Goal: Information Seeking & Learning: Learn about a topic

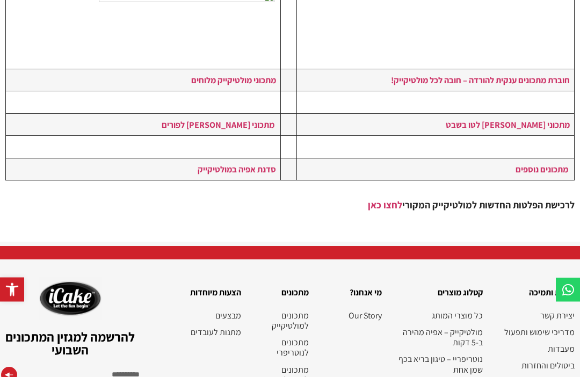
scroll to position [397, 0]
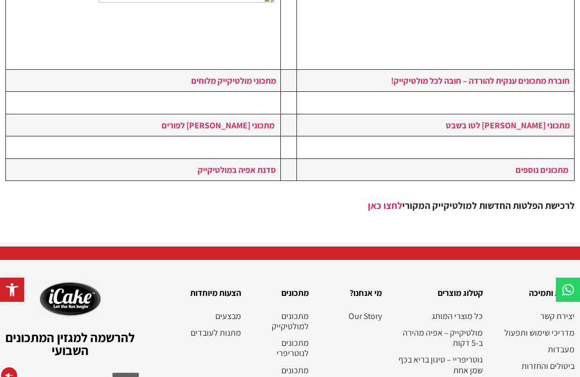
click at [301, 311] on link "מתכונים למולטיקייק" at bounding box center [280, 321] width 57 height 20
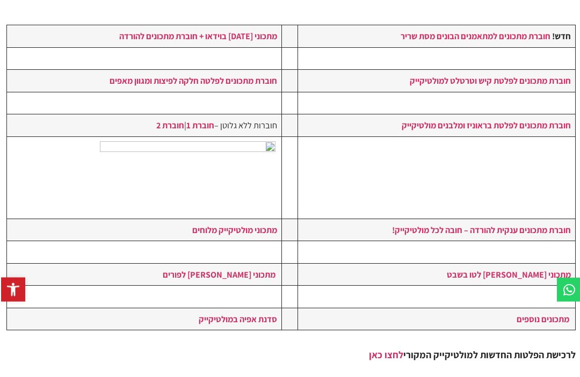
scroll to position [245, 0]
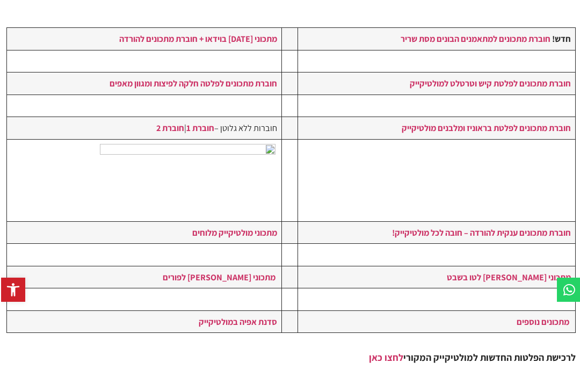
click at [509, 227] on strong "חוברת מתכונים ענקית להורדה – חובה לכל מולטיקייק!" at bounding box center [480, 233] width 179 height 12
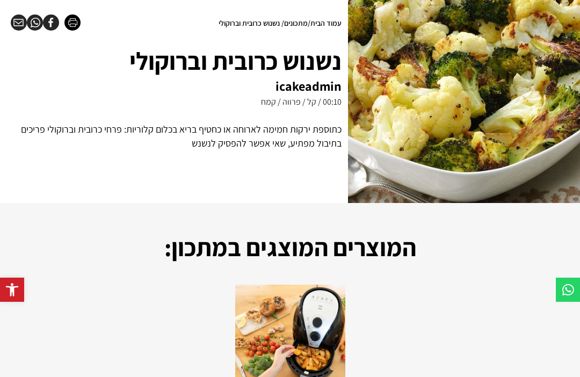
scroll to position [108, 0]
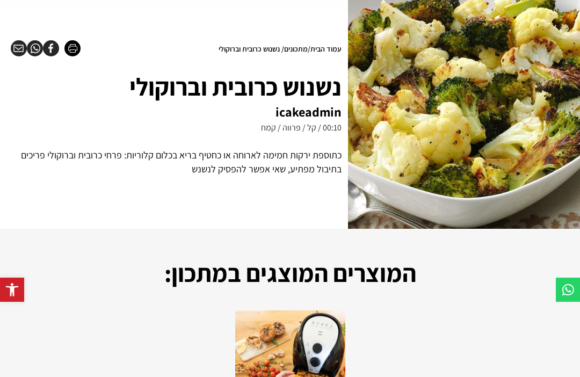
click at [506, 149] on img at bounding box center [464, 108] width 232 height 241
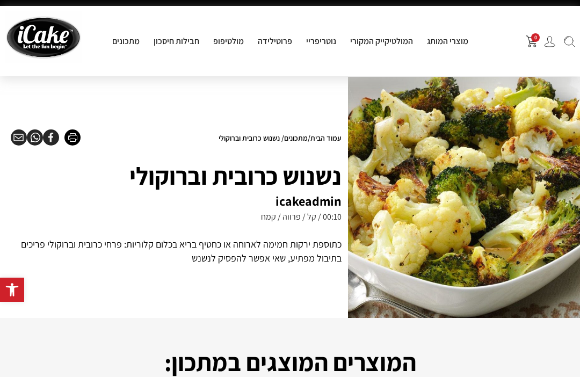
scroll to position [18, 0]
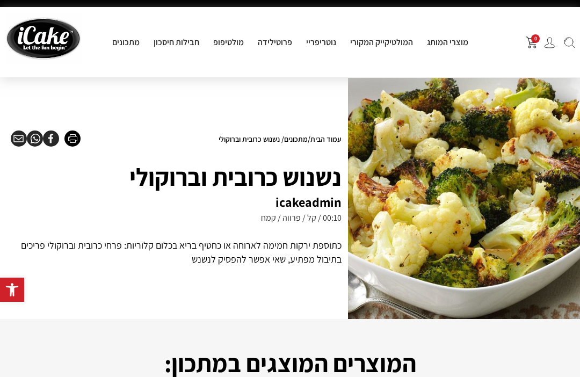
click at [299, 136] on link "מתכונים" at bounding box center [296, 139] width 24 height 10
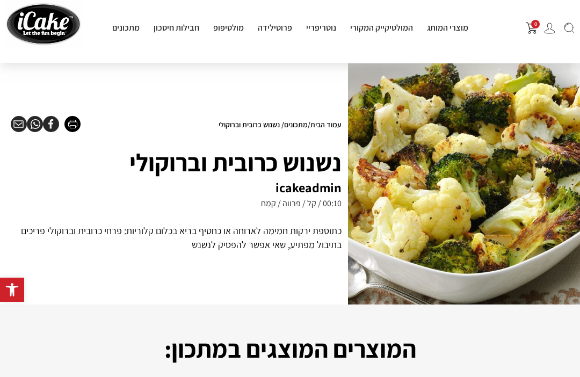
scroll to position [0, 0]
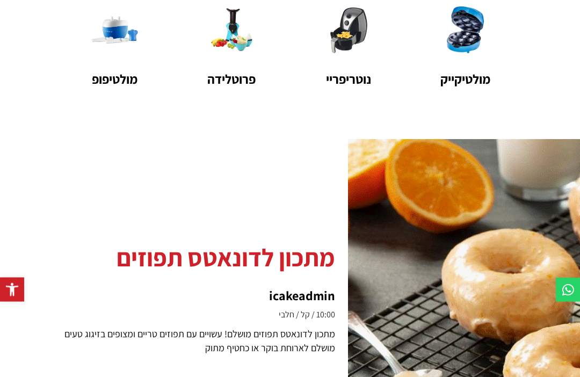
scroll to position [190, 0]
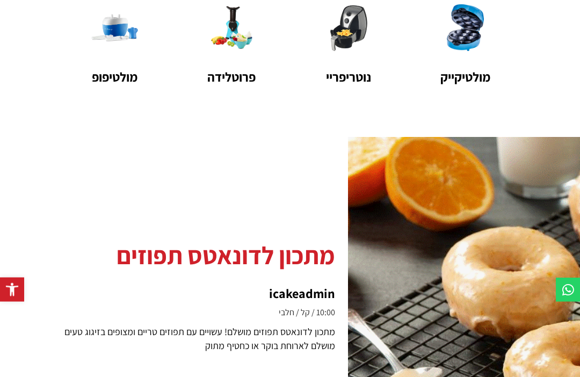
click at [410, 255] on div at bounding box center [464, 296] width 232 height 318
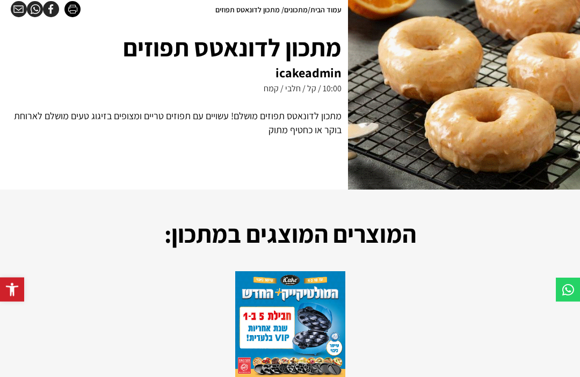
scroll to position [170, 0]
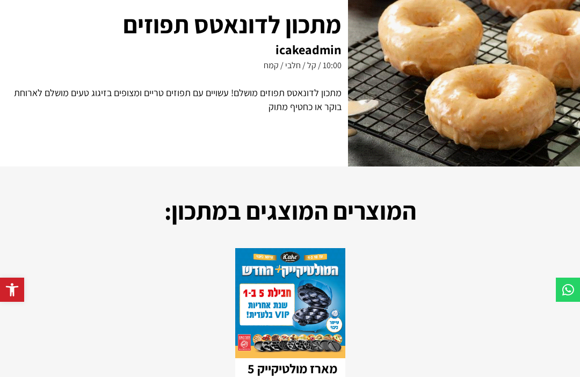
click at [341, 95] on div "מתכון לדונאטס תפוזים מושלם! עשויים עם תפוזים טריים ומצופים בזיגוג טעים מושלם לא…" at bounding box center [176, 100] width 331 height 28
click at [332, 25] on h1 "מתכון לדונאטס תפוזים" at bounding box center [176, 24] width 331 height 38
click at [302, 56] on h2 "icakeadmin" at bounding box center [176, 49] width 331 height 13
click at [304, 43] on h2 "icakeadmin" at bounding box center [176, 49] width 331 height 13
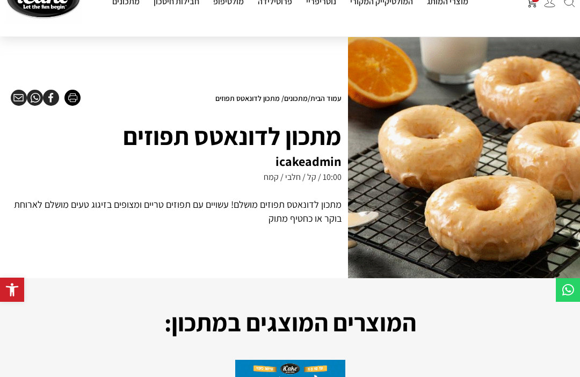
scroll to position [57, 0]
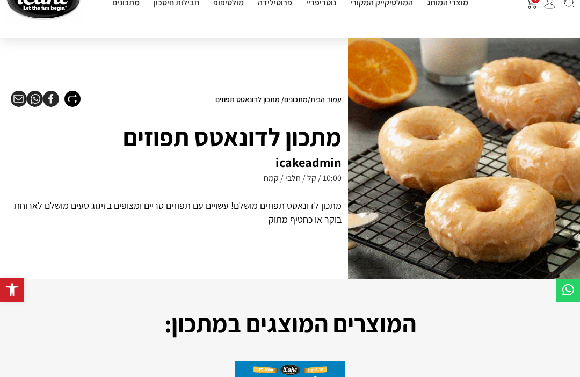
click at [480, 130] on img at bounding box center [464, 158] width 232 height 241
click at [475, 157] on img at bounding box center [464, 158] width 232 height 241
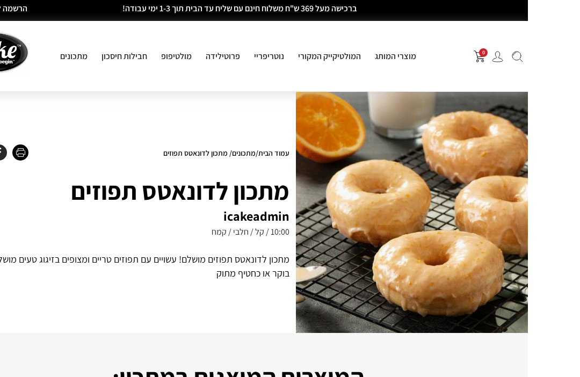
scroll to position [3, 0]
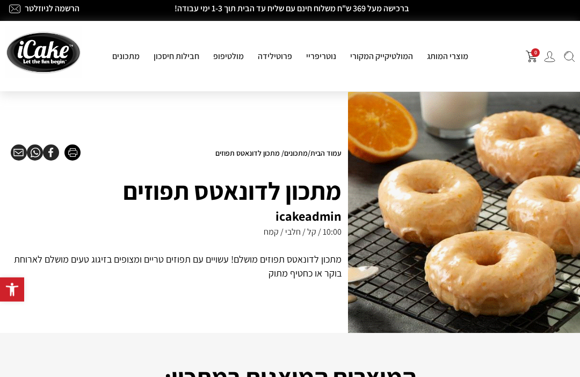
click at [450, 166] on img at bounding box center [464, 212] width 232 height 241
click at [443, 171] on img at bounding box center [464, 212] width 232 height 241
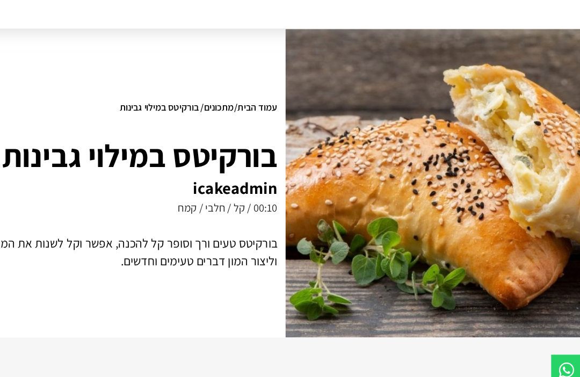
scroll to position [64, 2]
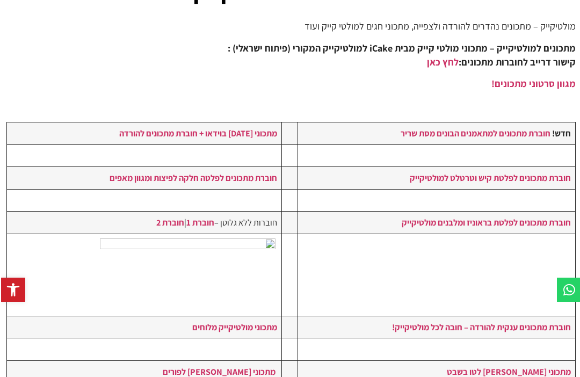
scroll to position [150, 0]
click at [542, 221] on link "חוברת מתכונים לפלטת בראוניז ומלבנים מולטיקייק" at bounding box center [485, 223] width 169 height 12
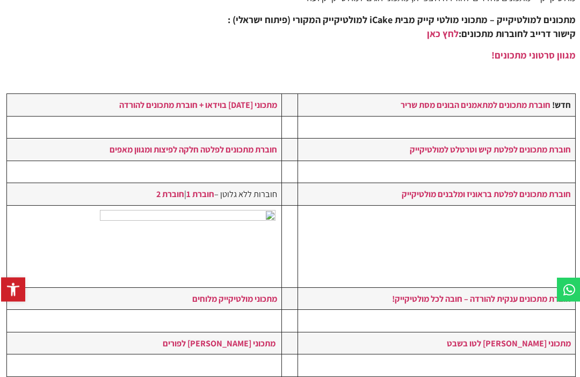
scroll to position [190, 0]
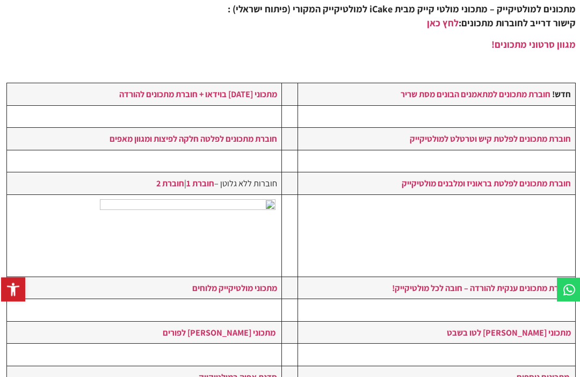
click at [534, 282] on strong "חוברת מתכונים ענקית להורדה – חובה לכל מולטיקייק!" at bounding box center [480, 288] width 179 height 12
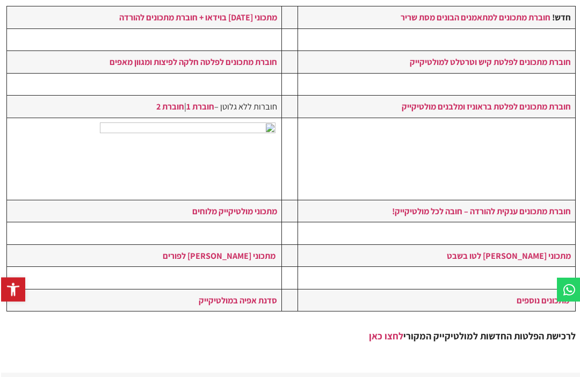
scroll to position [267, 0]
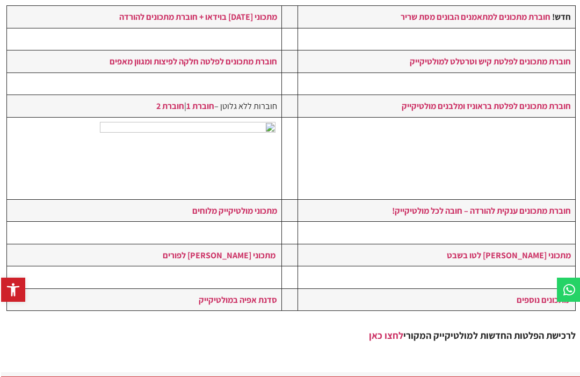
click at [552, 294] on link "מתכונים נוספים" at bounding box center [541, 300] width 53 height 12
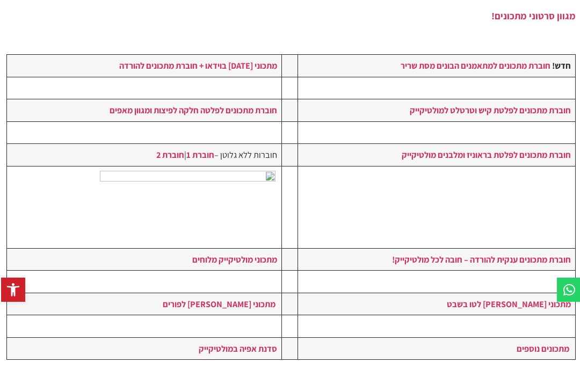
scroll to position [218, 0]
click at [256, 114] on strong "חוברת מתכונים לפלטה חלקה לפיצות ומגוון מאפים" at bounding box center [192, 111] width 168 height 12
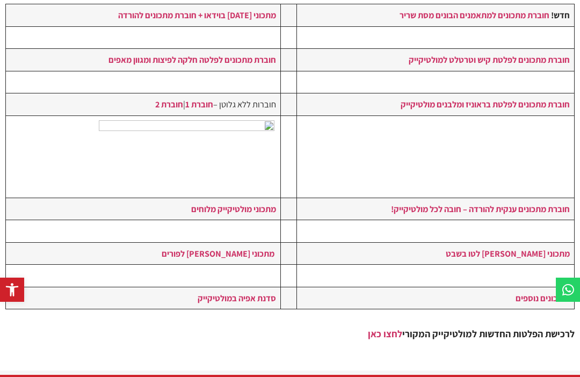
scroll to position [268, 0]
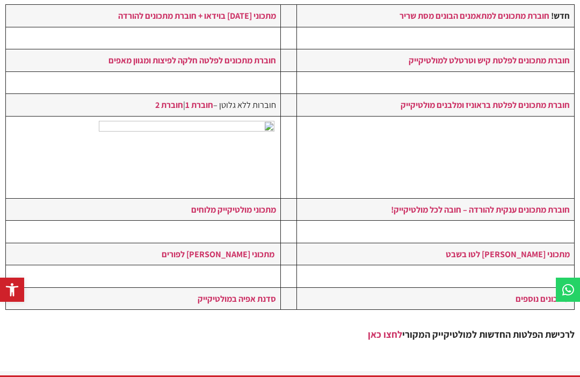
click at [541, 203] on strong "חוברת מתכונים ענקית להורדה – חובה לכל מולטיקייק!" at bounding box center [480, 209] width 179 height 12
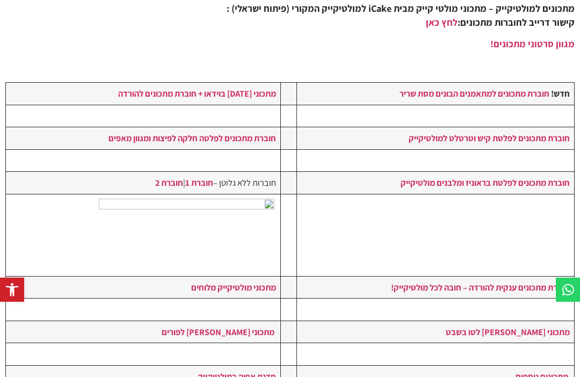
scroll to position [195, 0]
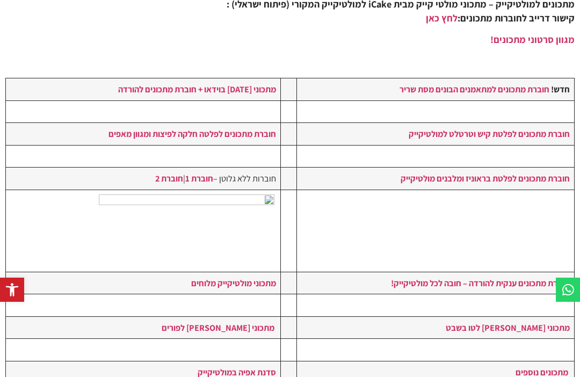
click at [251, 180] on td "חוברות ללא גלוטן – חוברת 1 | חוברת 2" at bounding box center [143, 179] width 275 height 22
click at [209, 180] on td "חוברות ללא גלוטן – חוברת 1 | חוברת 2" at bounding box center [143, 179] width 275 height 22
click at [185, 173] on link "חוברת 1" at bounding box center [199, 178] width 28 height 12
click at [157, 172] on link "חוברת 2" at bounding box center [169, 178] width 28 height 12
click at [254, 322] on link "מתכוני מולטי קייק לפורים" at bounding box center [218, 328] width 113 height 12
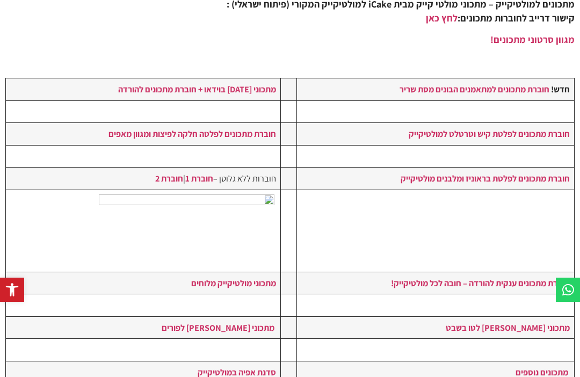
click at [231, 93] on strong "מתכוני שבועות בוידאו + חוברת מתכונים להורדה" at bounding box center [197, 89] width 158 height 12
click at [521, 179] on link "חוברת מתכונים לפלטת בראוניז ומלבנים מולטיקייק" at bounding box center [485, 178] width 169 height 12
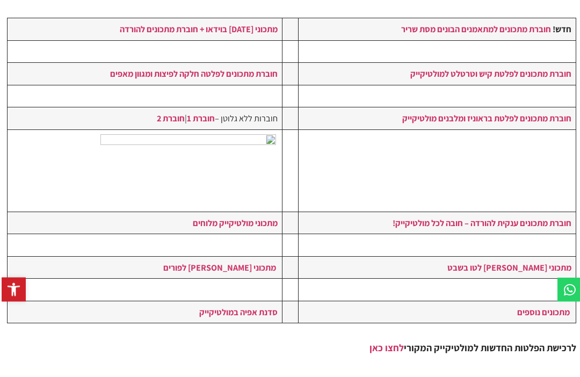
scroll to position [255, 0]
click at [535, 261] on link "מתכוני מולטי קייק לטו בשבט" at bounding box center [508, 267] width 124 height 12
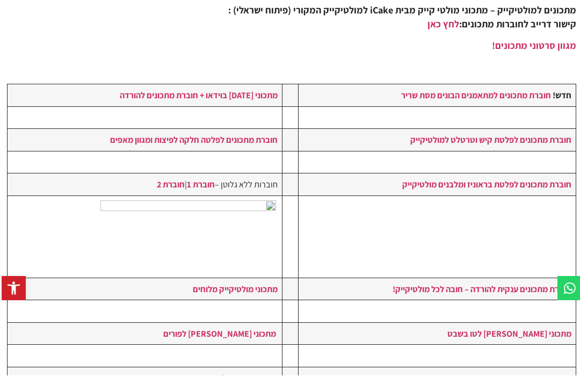
scroll to position [189, -2]
click at [262, 143] on strong "חוברת מתכונים לפלטה חלקה לפיצות ומגוון מאפים" at bounding box center [194, 140] width 168 height 12
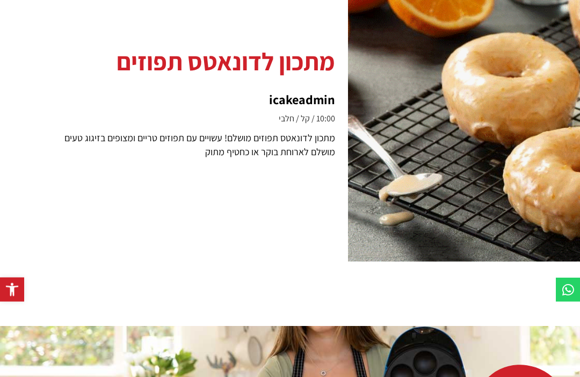
scroll to position [384, 0]
click at [510, 214] on div at bounding box center [464, 102] width 232 height 318
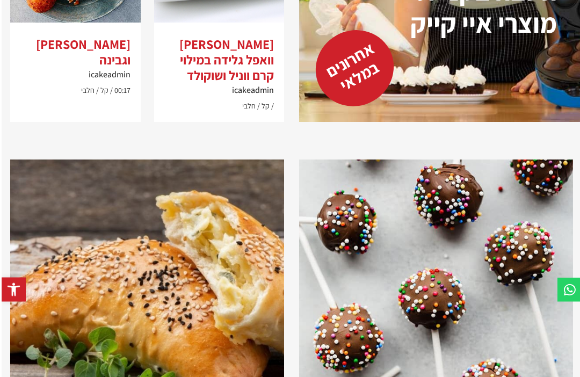
scroll to position [1530, -2]
click at [252, 83] on h2 "[PERSON_NAME] וואפל גלידה במילוי קרם ווניל ושוקולד" at bounding box center [219, 60] width 110 height 46
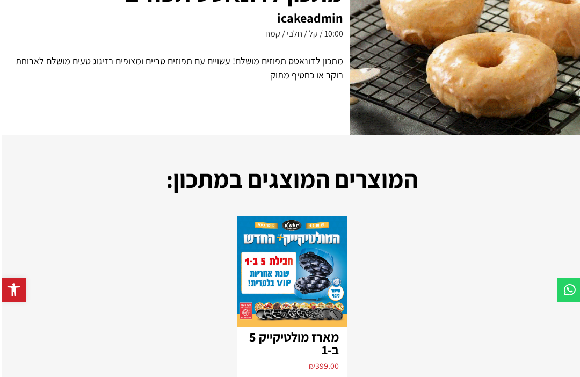
scroll to position [200, 0]
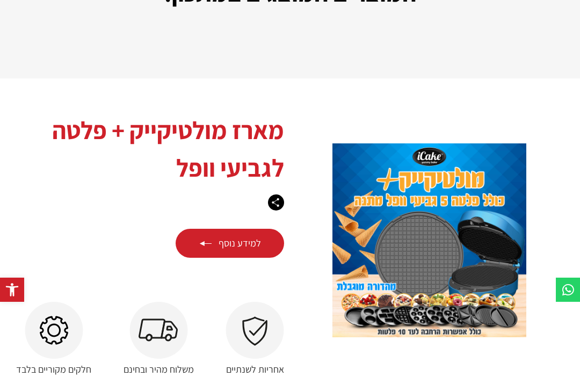
scroll to position [406, 0]
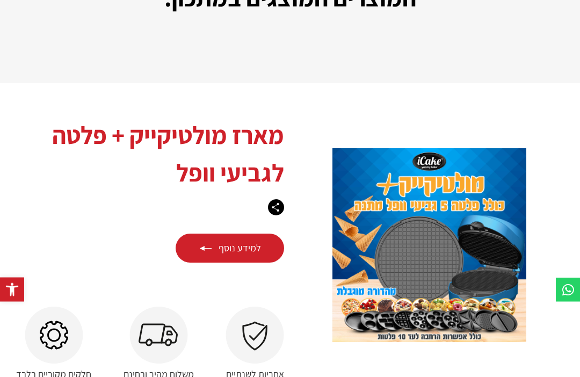
click at [213, 244] on link "למידע נוסף" at bounding box center [230, 248] width 108 height 29
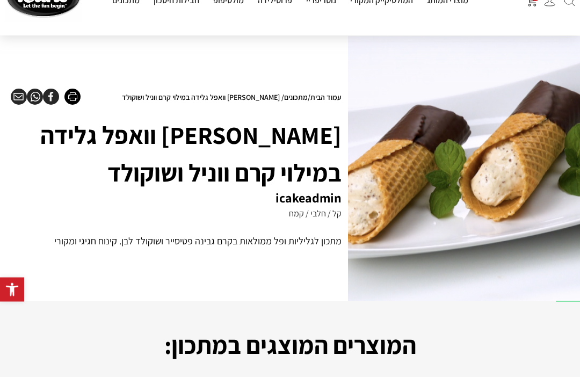
scroll to position [60, 0]
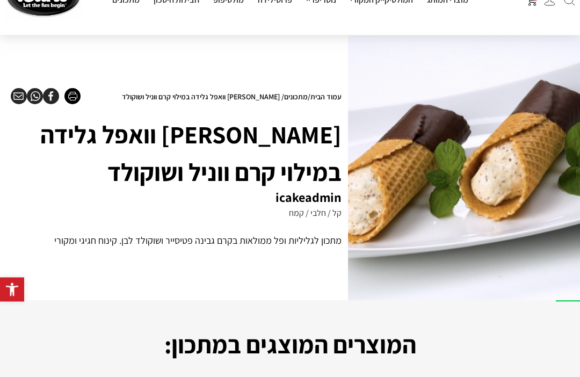
click at [350, 181] on img at bounding box center [464, 168] width 232 height 265
click at [329, 136] on h1 "[PERSON_NAME] וואפל גלידה במילוי קרם ווניל ושוקולד" at bounding box center [176, 153] width 331 height 75
click at [356, 209] on img at bounding box center [464, 168] width 232 height 265
click at [333, 242] on div "מתכון לגליליות ופל ממולאות בקרם גבינה פטיסייר ושוקולד לבן. קינוח חגיגי ומקורי" at bounding box center [176, 241] width 331 height 14
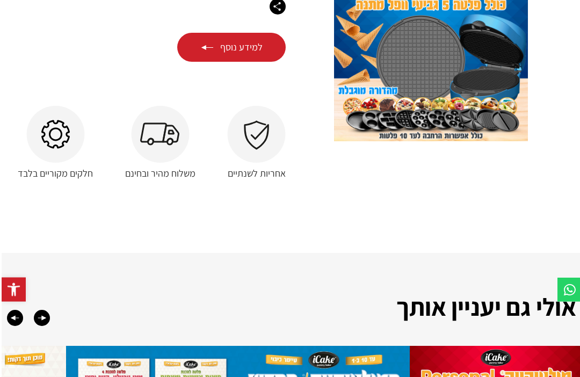
scroll to position [603, 0]
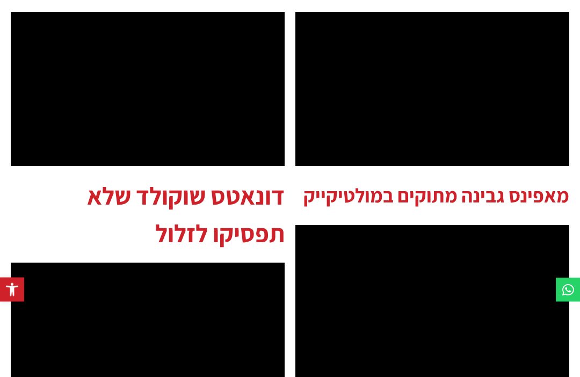
scroll to position [425, 0]
